Goal: Transaction & Acquisition: Purchase product/service

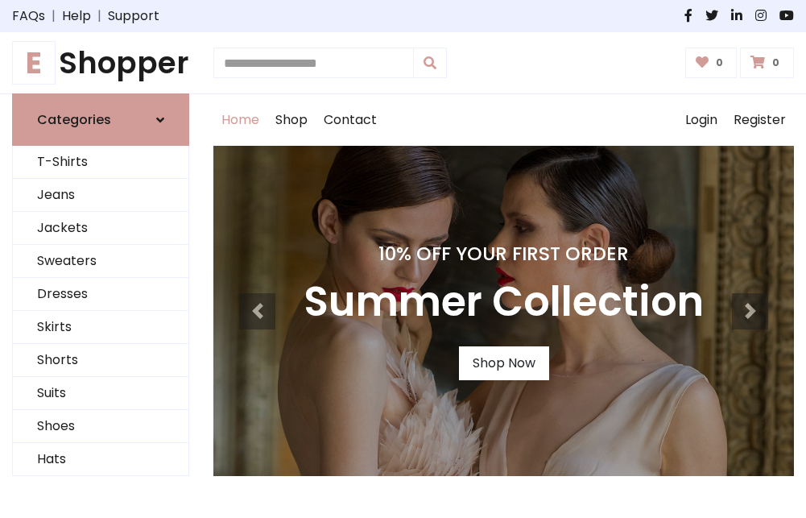
click at [403, 258] on h4 "10% Off Your First Order" at bounding box center [504, 253] width 400 height 23
click at [503, 363] on link "Shop Now" at bounding box center [504, 363] width 90 height 34
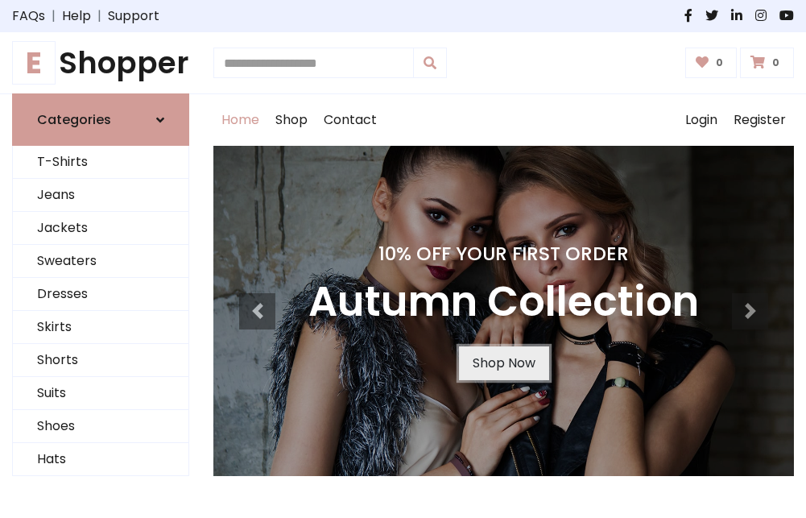
click at [503, 363] on link "Shop Now" at bounding box center [504, 363] width 90 height 34
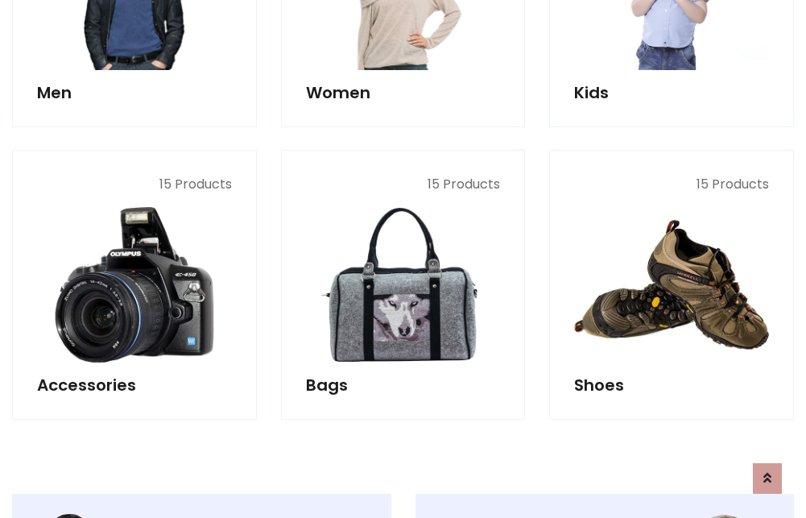
scroll to position [1606, 0]
